Goal: Register for event/course

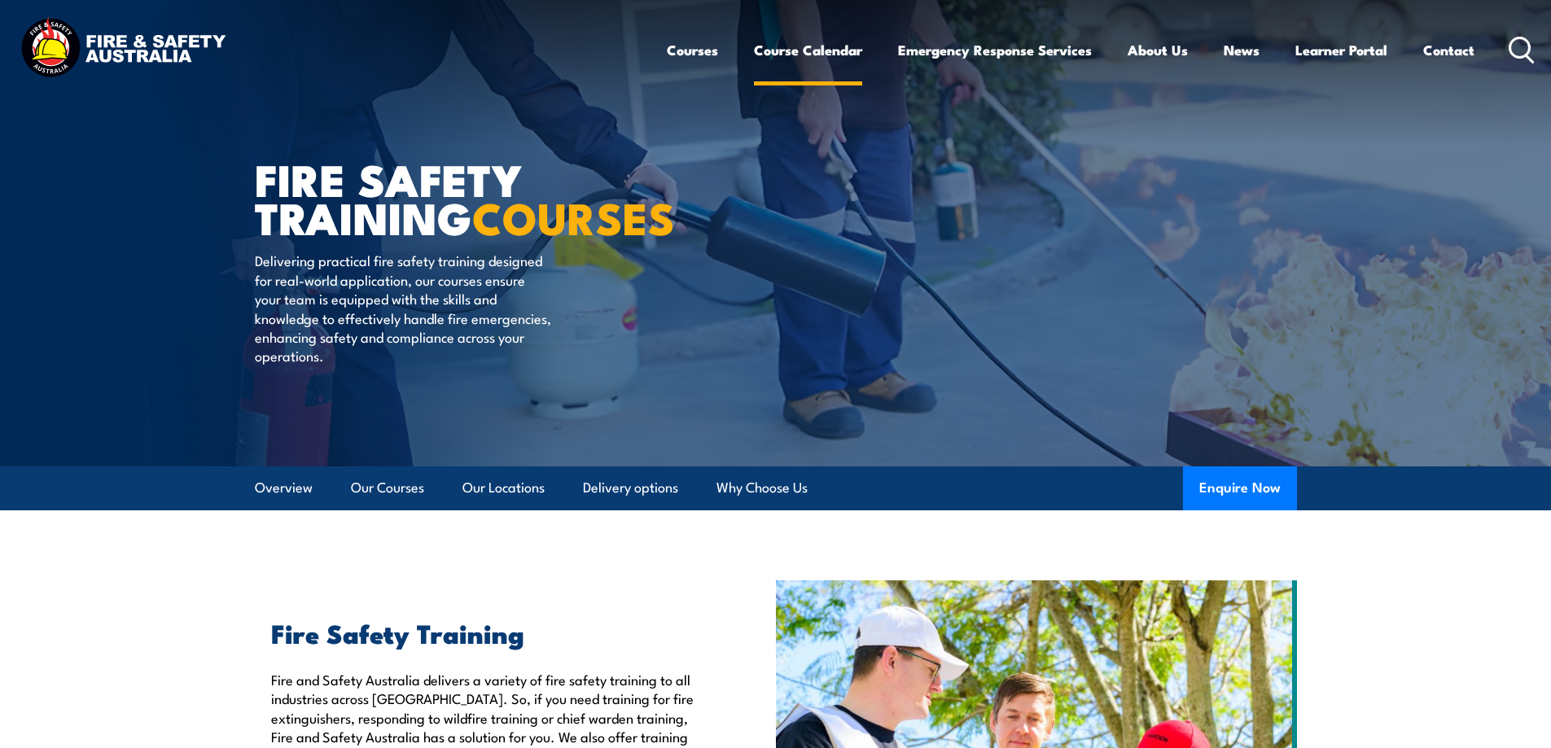
click at [767, 64] on link "Course Calendar" at bounding box center [808, 50] width 108 height 43
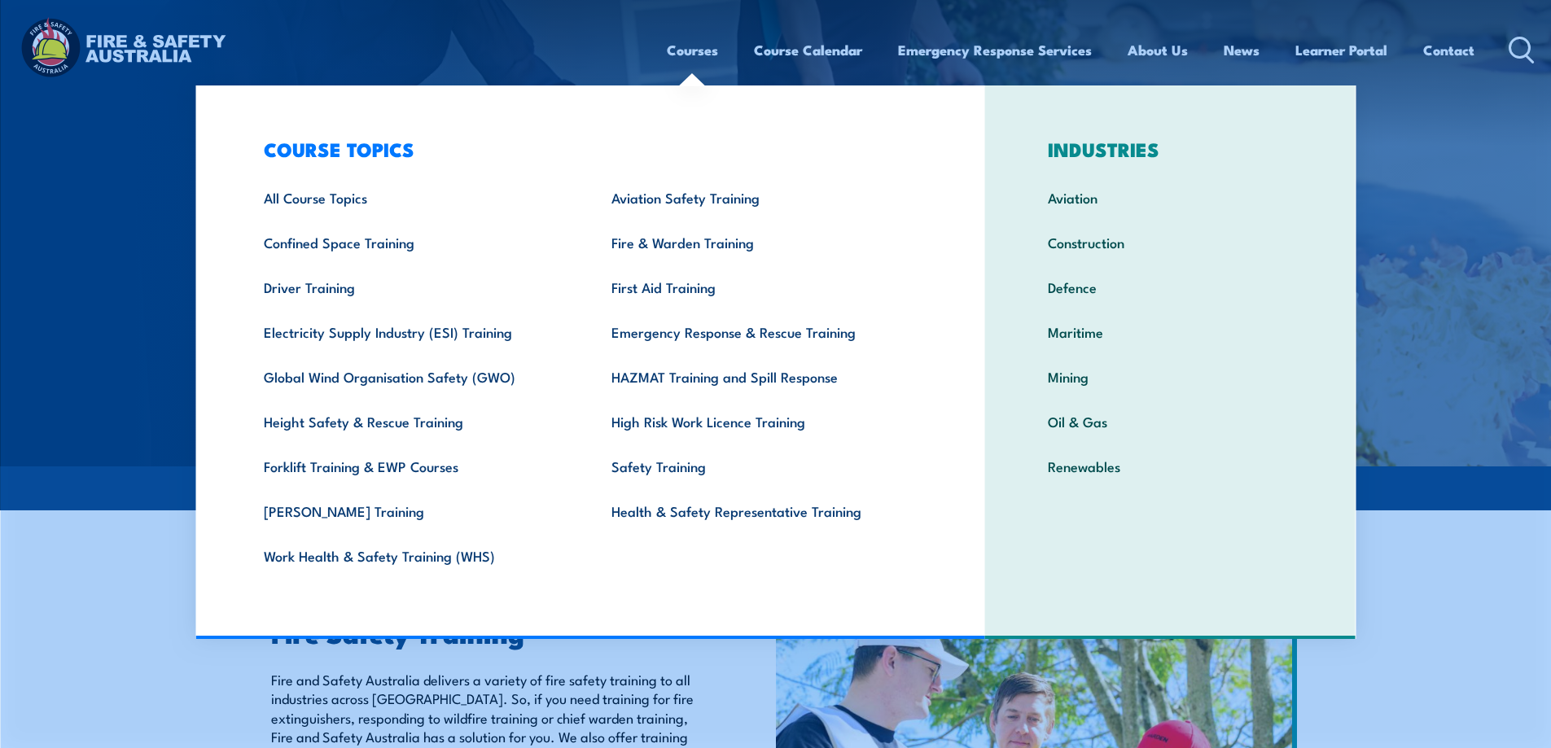
click at [695, 50] on link "Courses" at bounding box center [692, 50] width 51 height 43
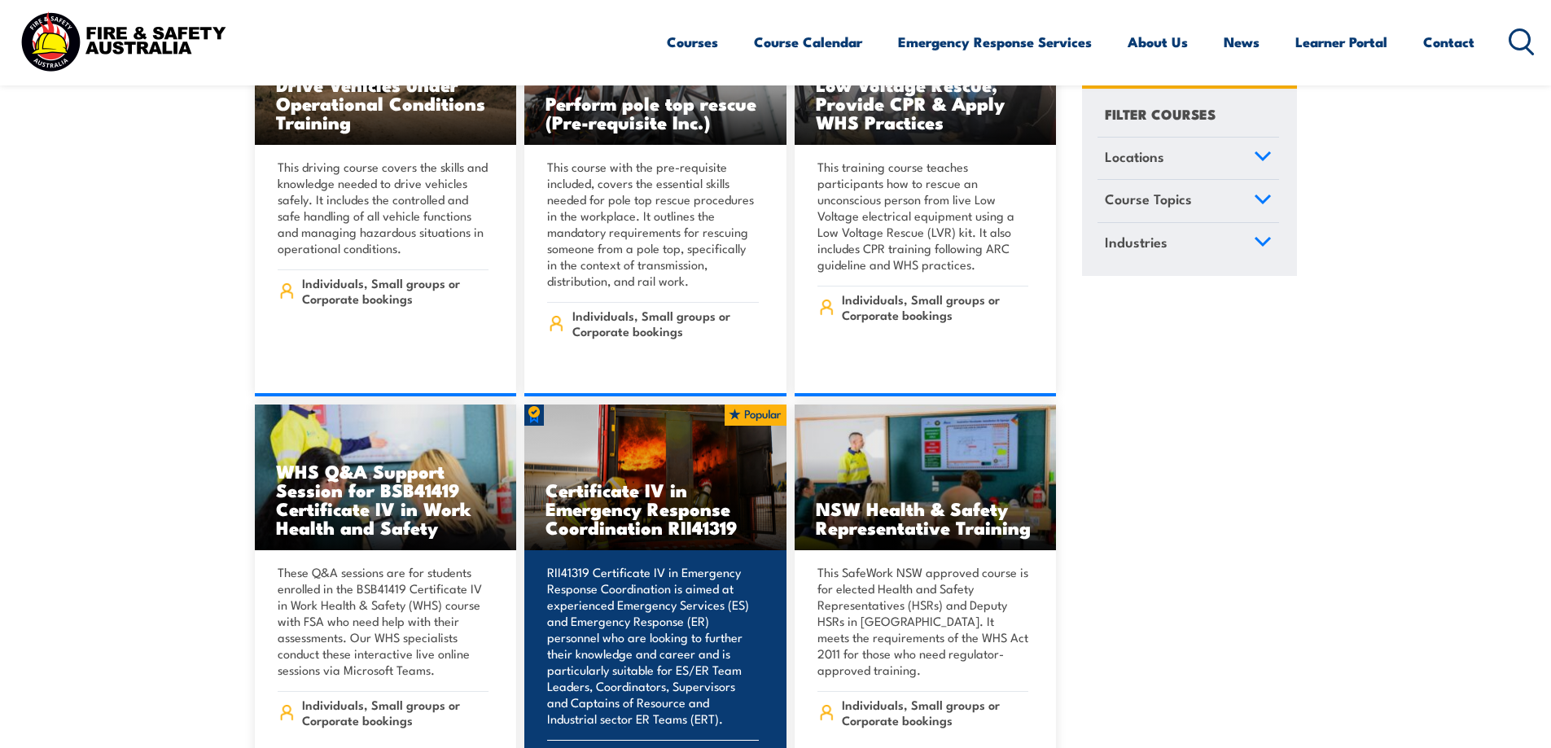
scroll to position [3176, 0]
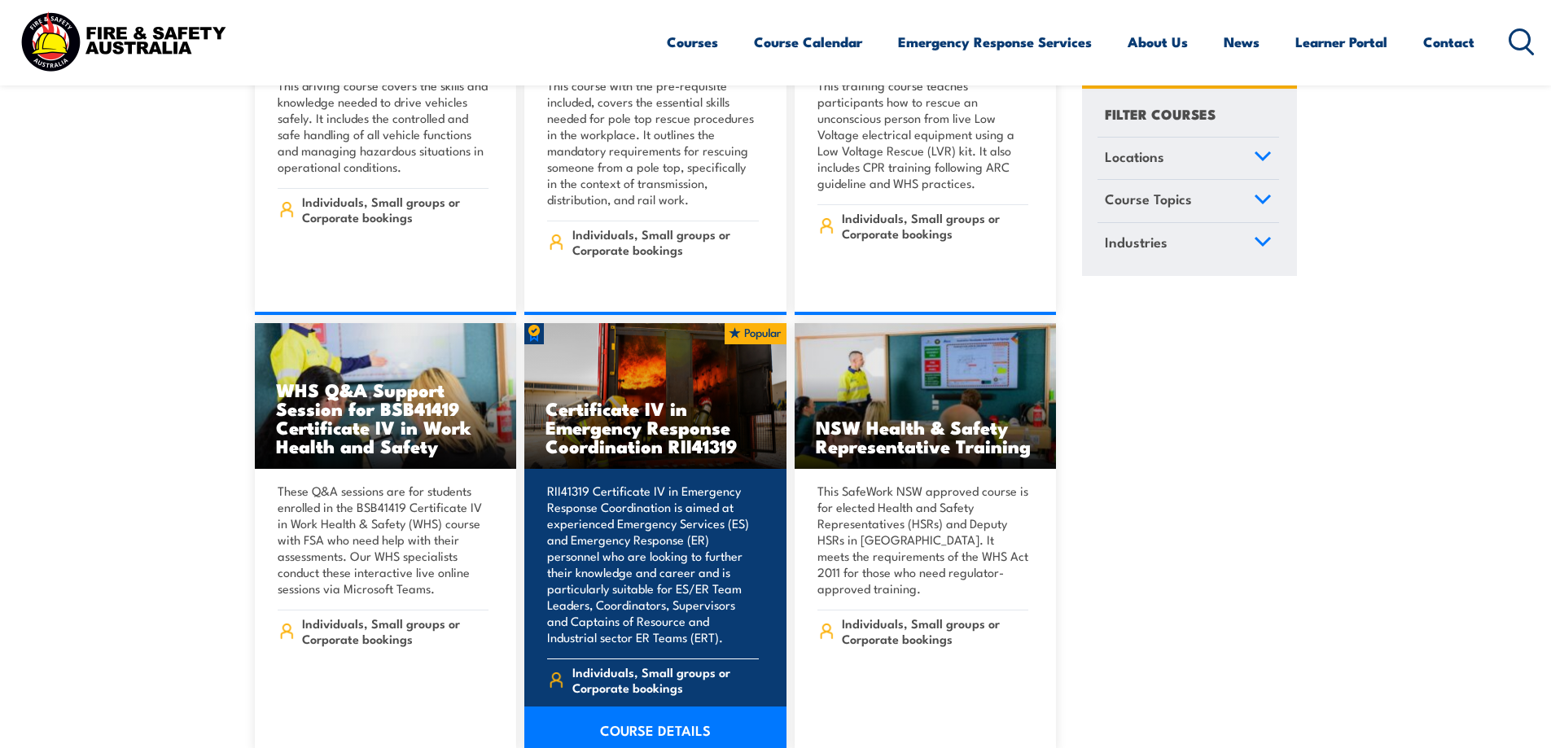
click at [705, 707] on link "COURSE DETAILS" at bounding box center [655, 730] width 262 height 46
